Goal: Information Seeking & Learning: Compare options

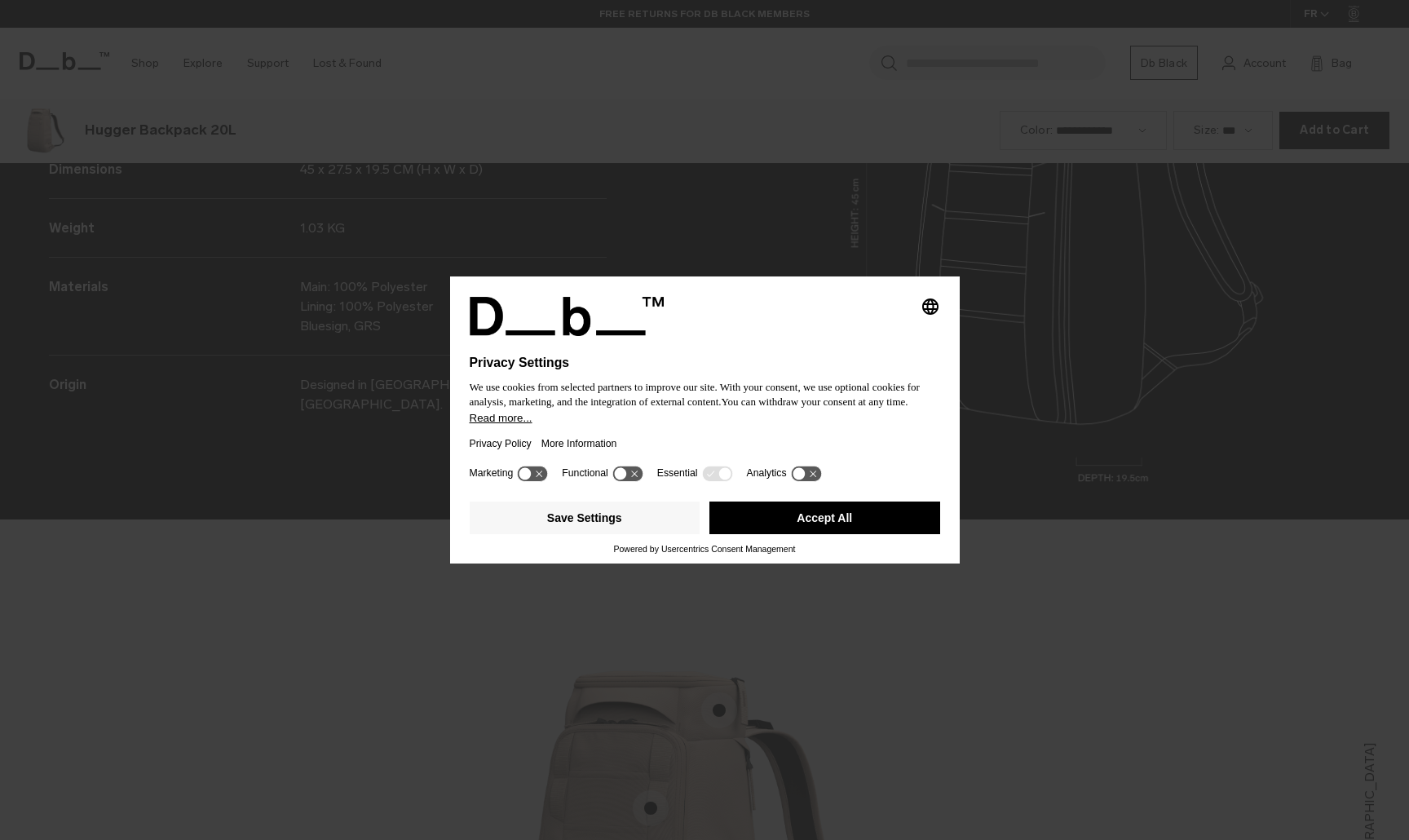
scroll to position [2520, 0]
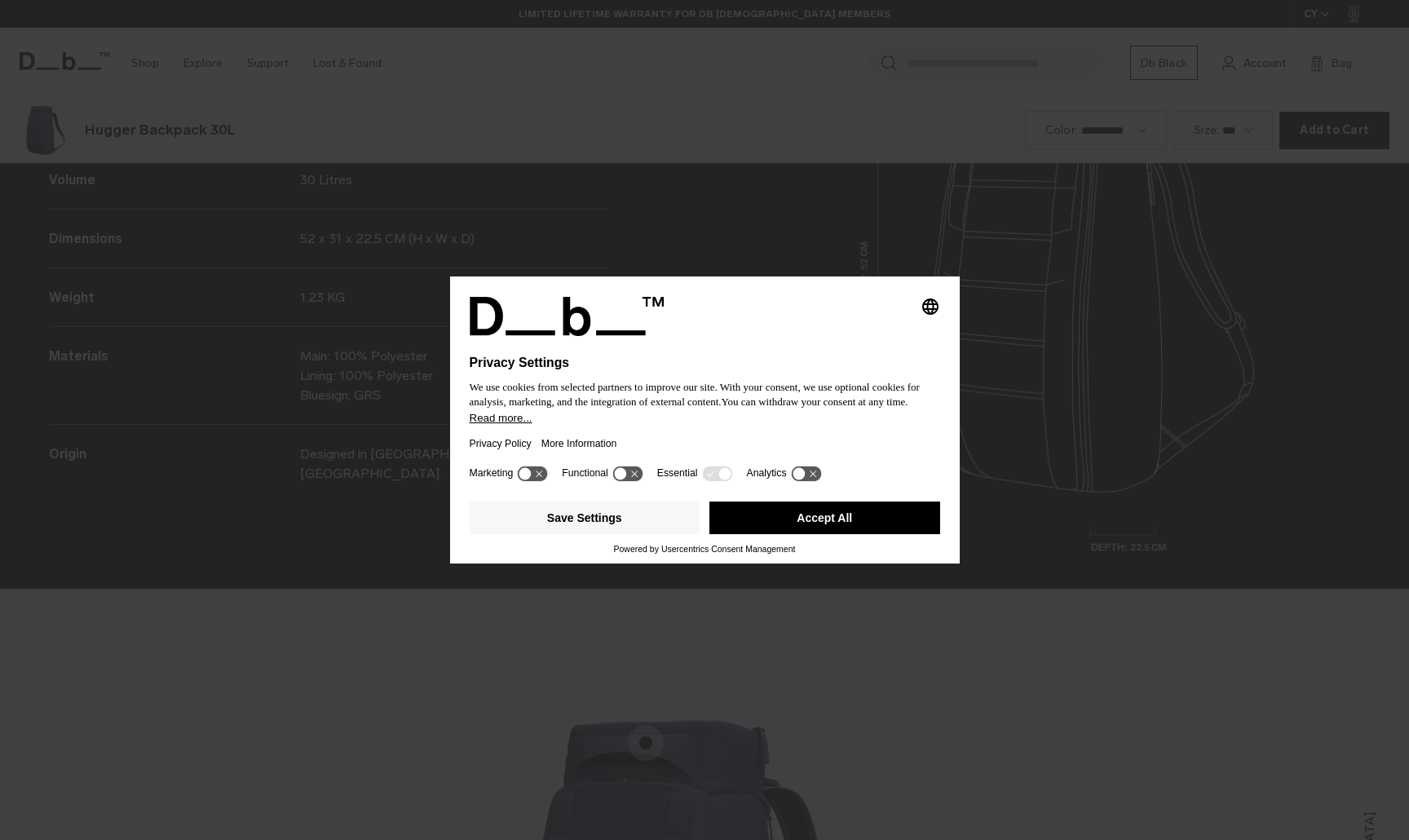
scroll to position [2520, 0]
